Goal: Check status: Check status

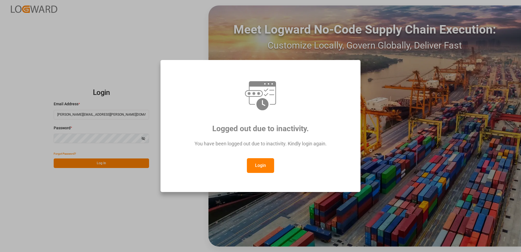
click at [264, 163] on button "Login" at bounding box center [260, 165] width 27 height 15
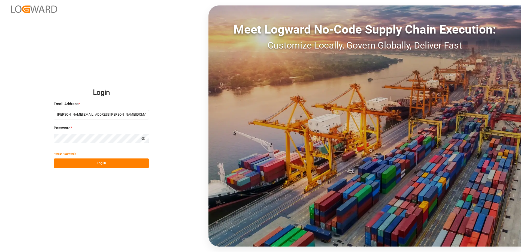
click at [116, 163] on button "Log In" at bounding box center [101, 163] width 95 height 10
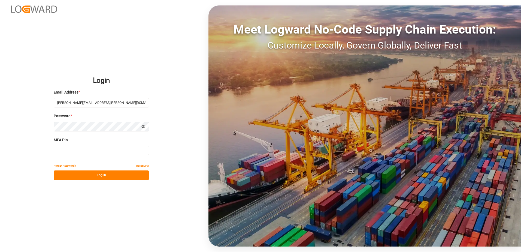
click at [108, 149] on input at bounding box center [101, 150] width 95 height 10
type input "427874"
click at [101, 175] on button "Log In" at bounding box center [101, 175] width 95 height 10
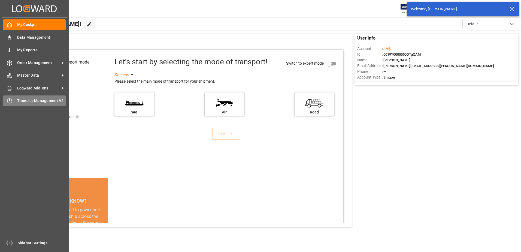
click at [16, 97] on div "Timeslot Management V2 Timeslot Management V2" at bounding box center [34, 100] width 63 height 11
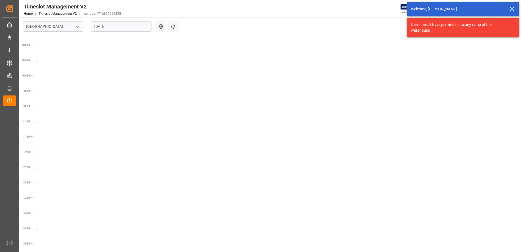
scroll to position [252, 0]
click at [74, 27] on button "open menu" at bounding box center [77, 26] width 8 height 8
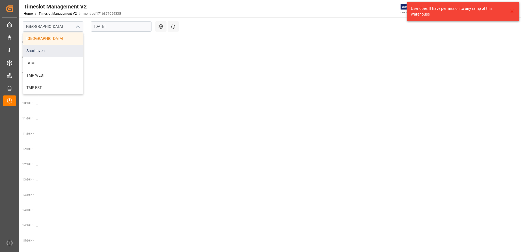
click at [51, 54] on div "Southaven" at bounding box center [53, 51] width 60 height 12
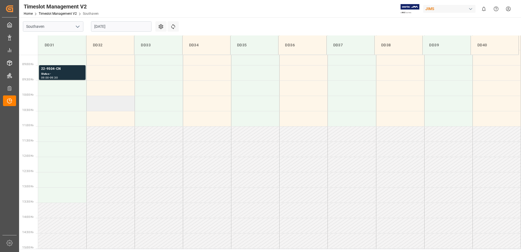
scroll to position [271, 0]
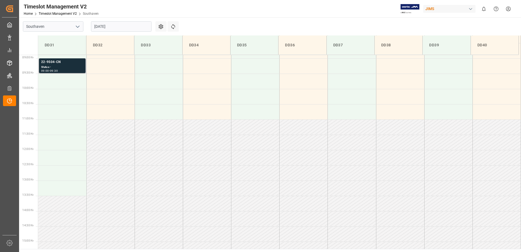
click at [66, 66] on div "Status -" at bounding box center [62, 67] width 42 height 5
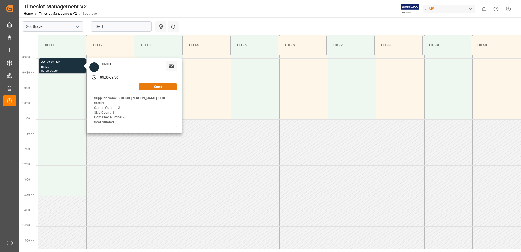
click at [158, 84] on button "Open" at bounding box center [158, 86] width 38 height 7
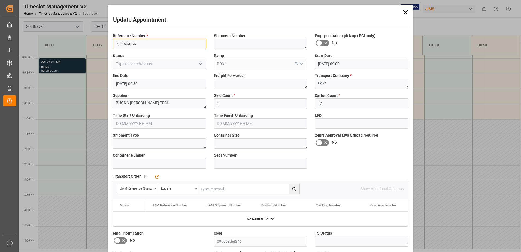
click at [160, 40] on input "22-9504-CN" at bounding box center [159, 44] width 93 height 10
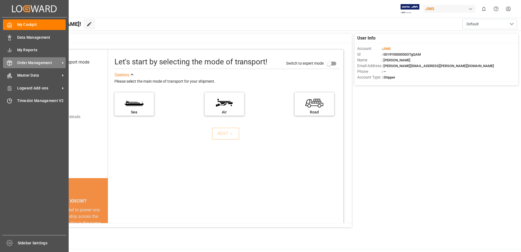
click at [36, 66] on div "Order Management Order Management" at bounding box center [34, 62] width 63 height 11
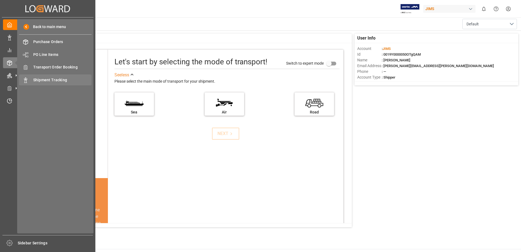
click at [58, 80] on span "Shipment Tracking" at bounding box center [62, 80] width 59 height 6
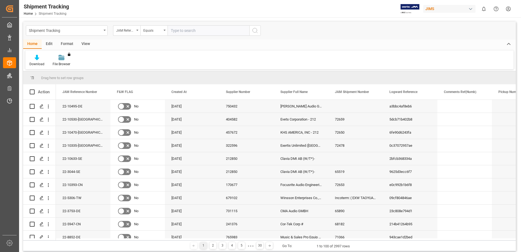
click at [83, 40] on div "View" at bounding box center [85, 44] width 17 height 9
drag, startPoint x: 37, startPoint y: 62, endPoint x: 53, endPoint y: 64, distance: 16.2
click at [53, 64] on div "Default Standard Templates Save Template Reset Template" at bounding box center [269, 59] width 488 height 19
drag, startPoint x: 53, startPoint y: 64, endPoint x: 62, endPoint y: 61, distance: 9.1
click at [62, 61] on div "Standard Templates" at bounding box center [61, 60] width 35 height 12
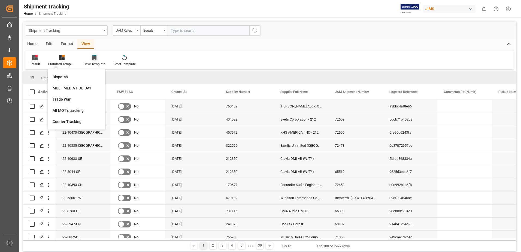
click at [89, 58] on div at bounding box center [95, 57] width 22 height 6
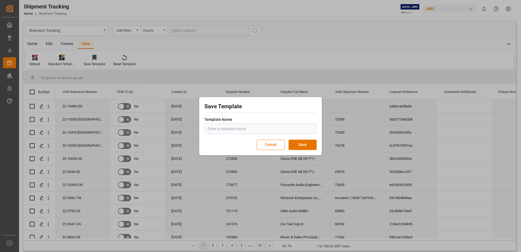
drag, startPoint x: 266, startPoint y: 144, endPoint x: 247, endPoint y: 134, distance: 20.7
click at [266, 144] on button "Cancel" at bounding box center [271, 145] width 28 height 10
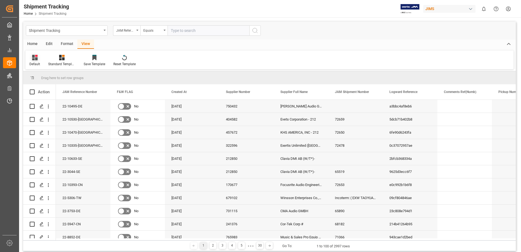
click at [35, 62] on div "Default" at bounding box center [34, 64] width 11 height 5
click at [45, 91] on div "Shipment Tracking4" at bounding box center [56, 88] width 48 height 6
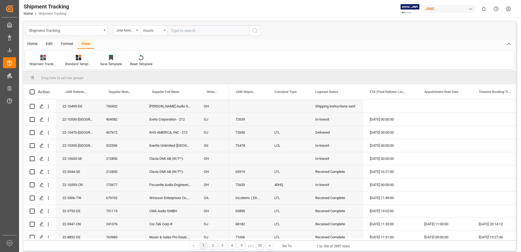
click at [201, 31] on input "text" at bounding box center [209, 30] width 82 height 10
paste input "22-9504-CN"
type input "22-9504-CN"
click at [257, 30] on icon "search button" at bounding box center [255, 30] width 7 height 7
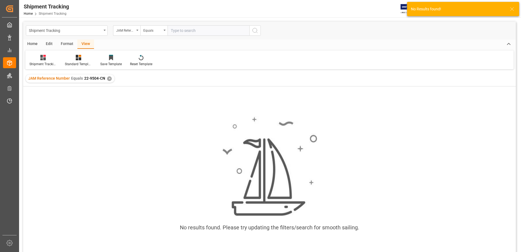
click at [191, 32] on input "text" at bounding box center [209, 30] width 82 height 10
